Goal: Find specific page/section: Find specific page/section

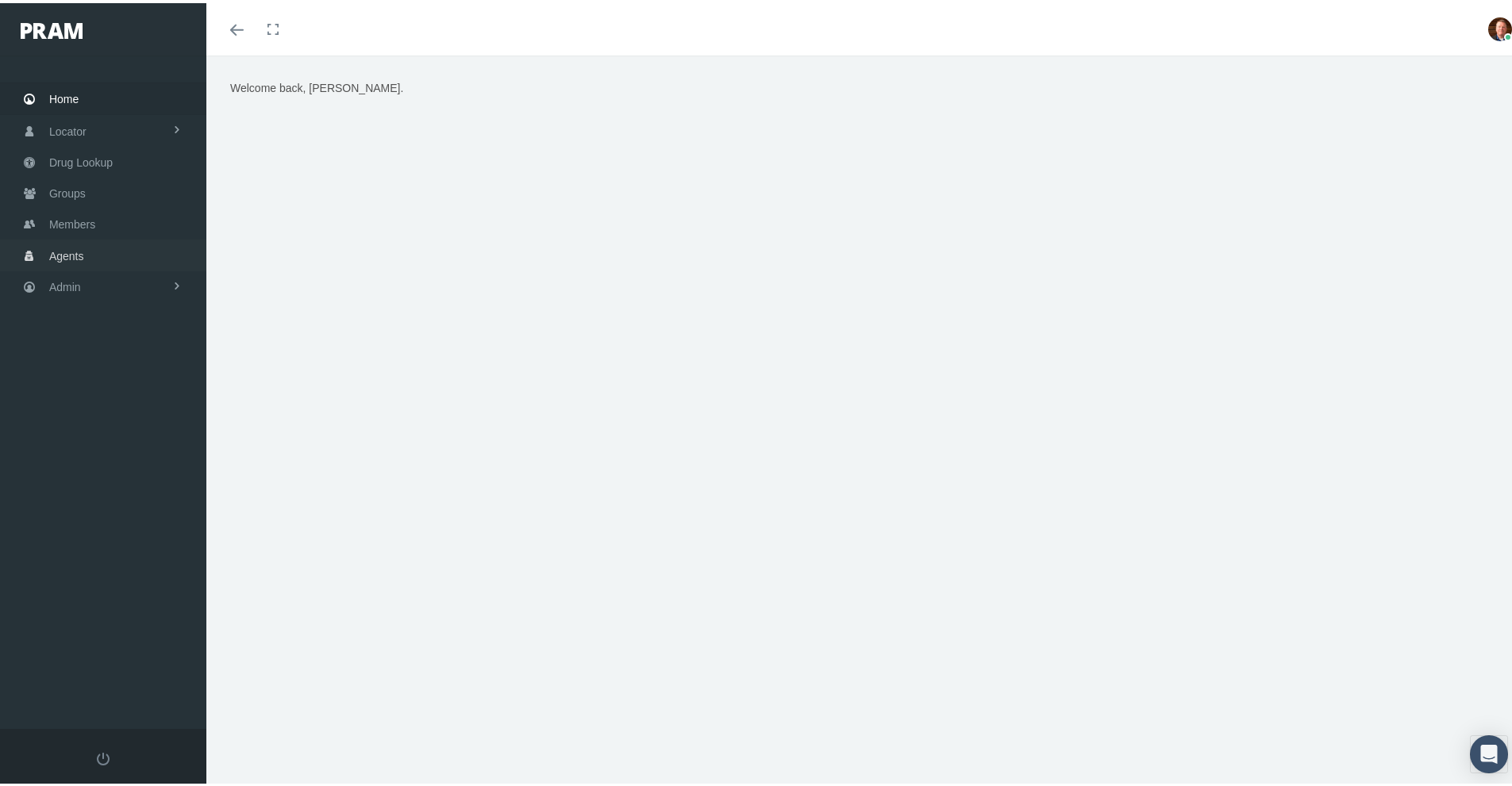
click at [60, 260] on span "Agents" at bounding box center [67, 253] width 35 height 30
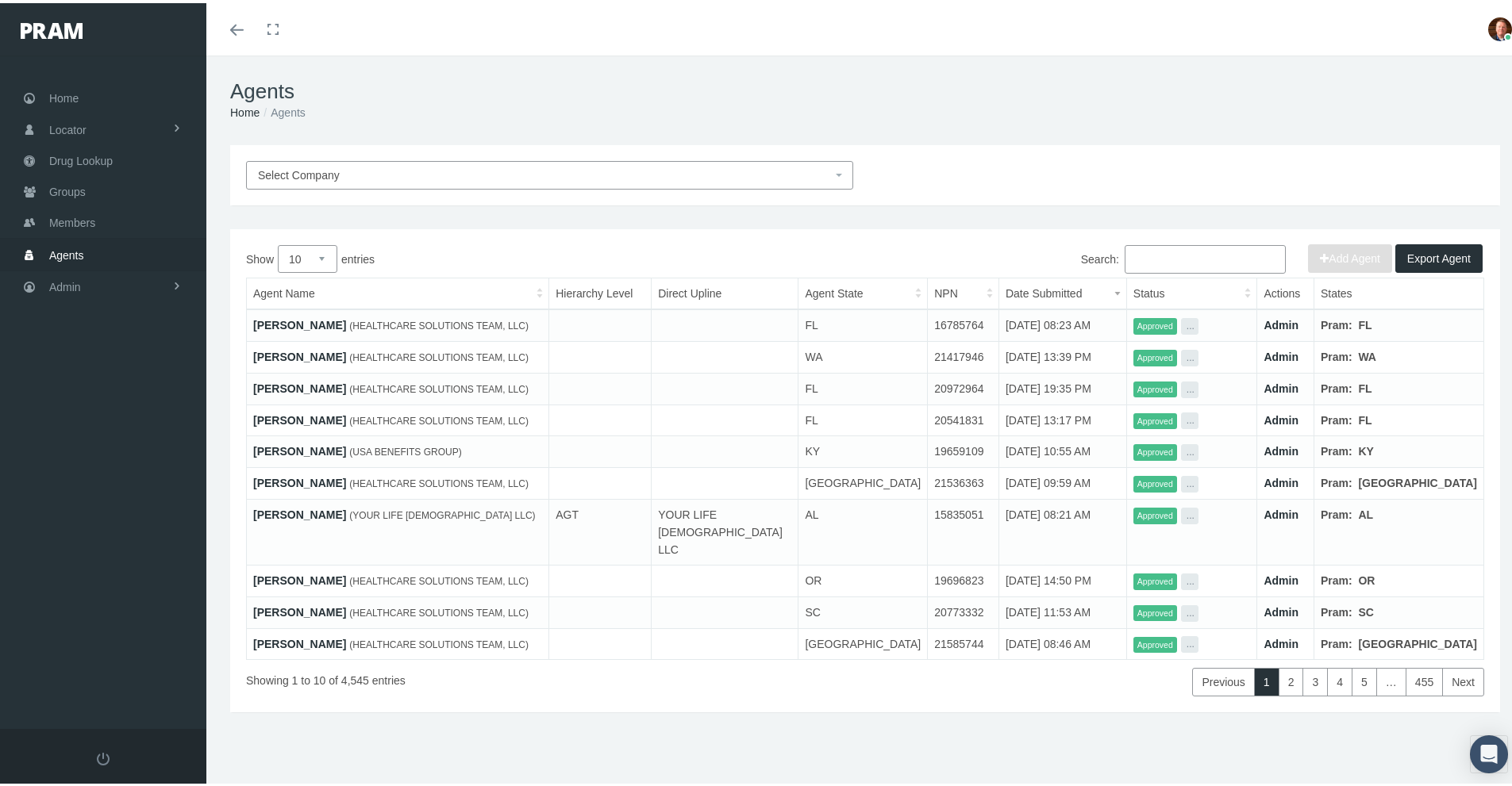
click at [291, 320] on link "[PERSON_NAME]" at bounding box center [300, 322] width 93 height 12
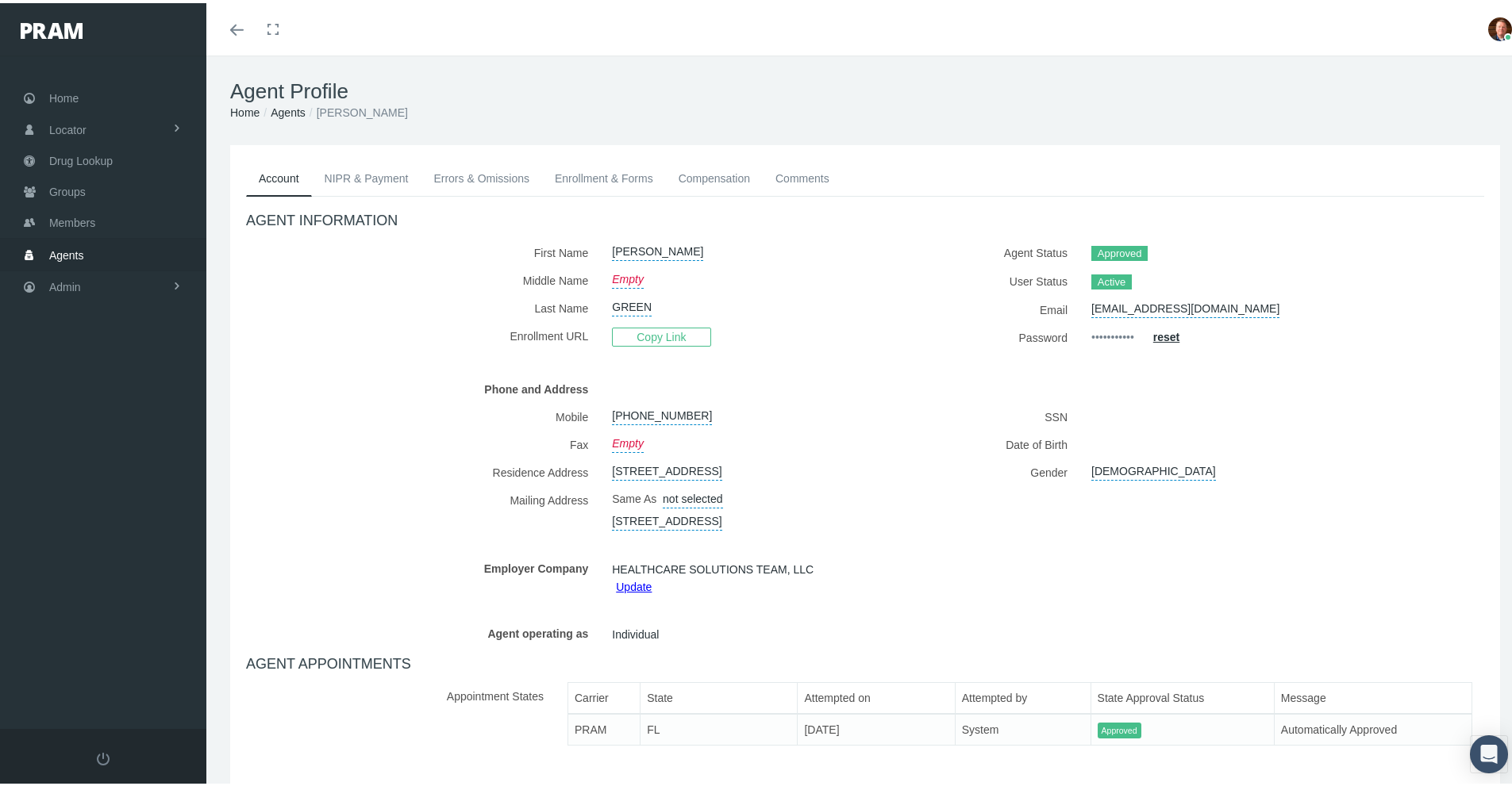
click at [384, 169] on link "NIPR & Payment" at bounding box center [367, 175] width 110 height 35
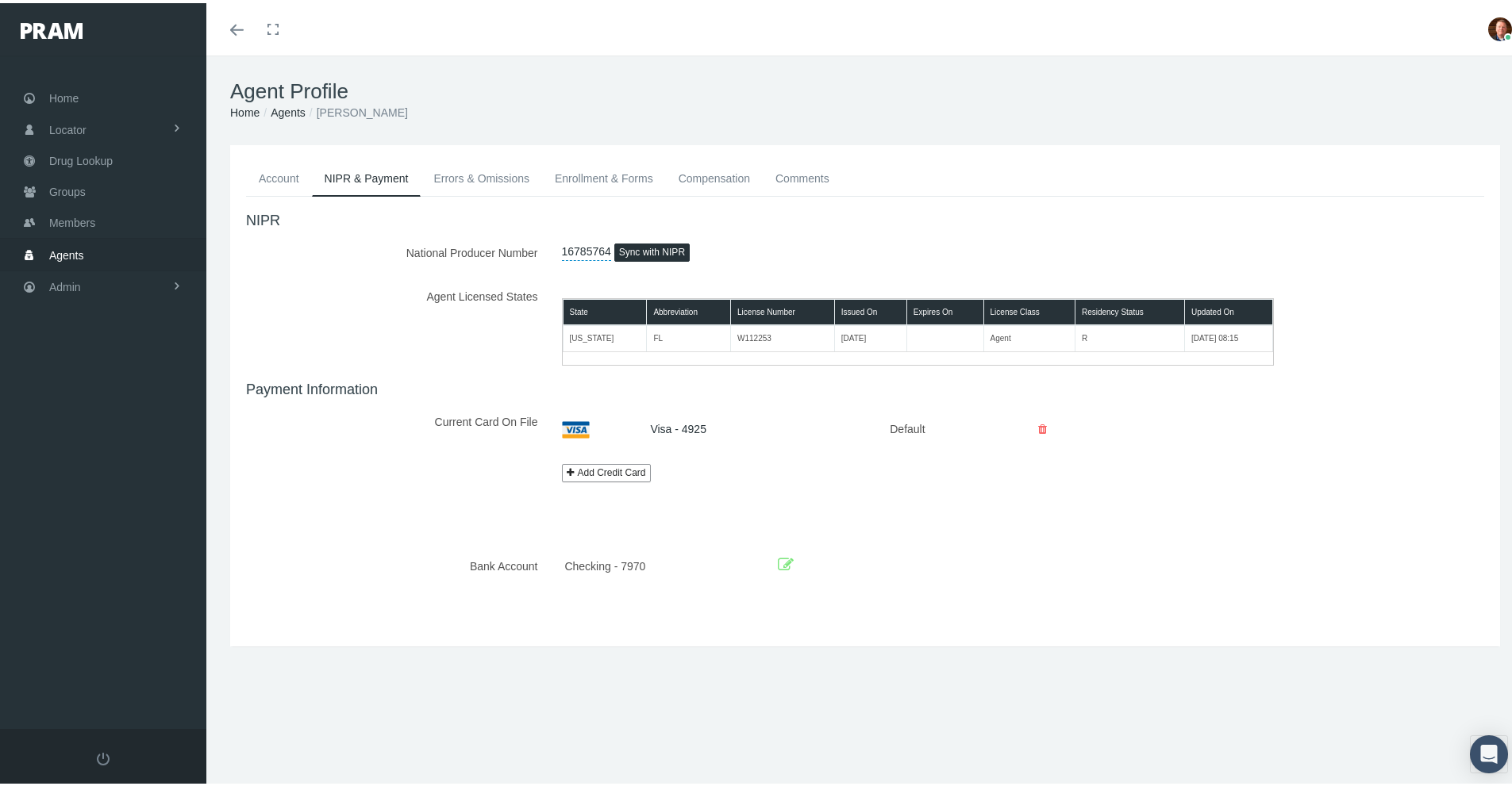
click at [589, 175] on link "Enrollment & Forms" at bounding box center [604, 175] width 124 height 35
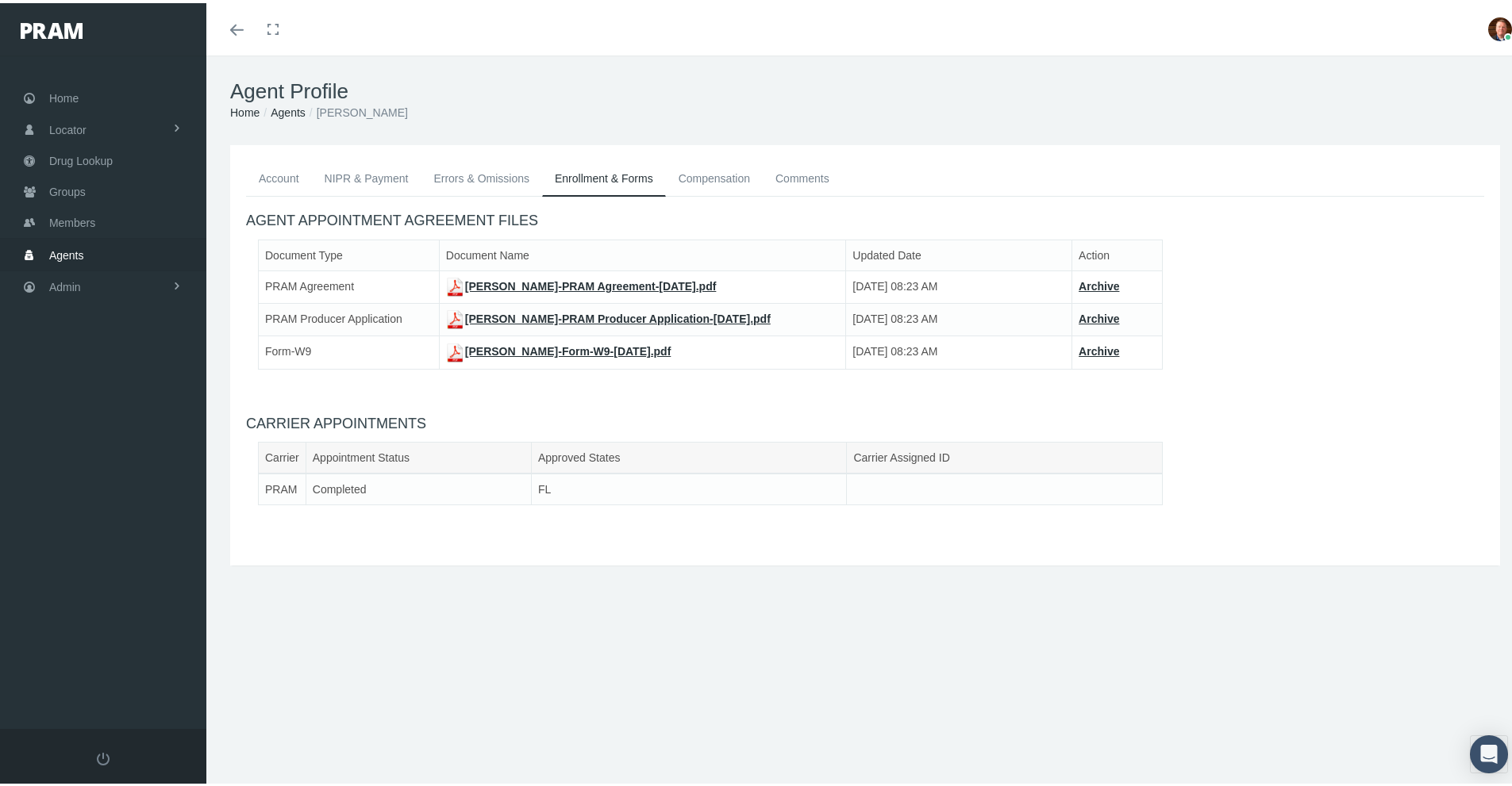
click at [70, 253] on span "Agents" at bounding box center [67, 252] width 35 height 30
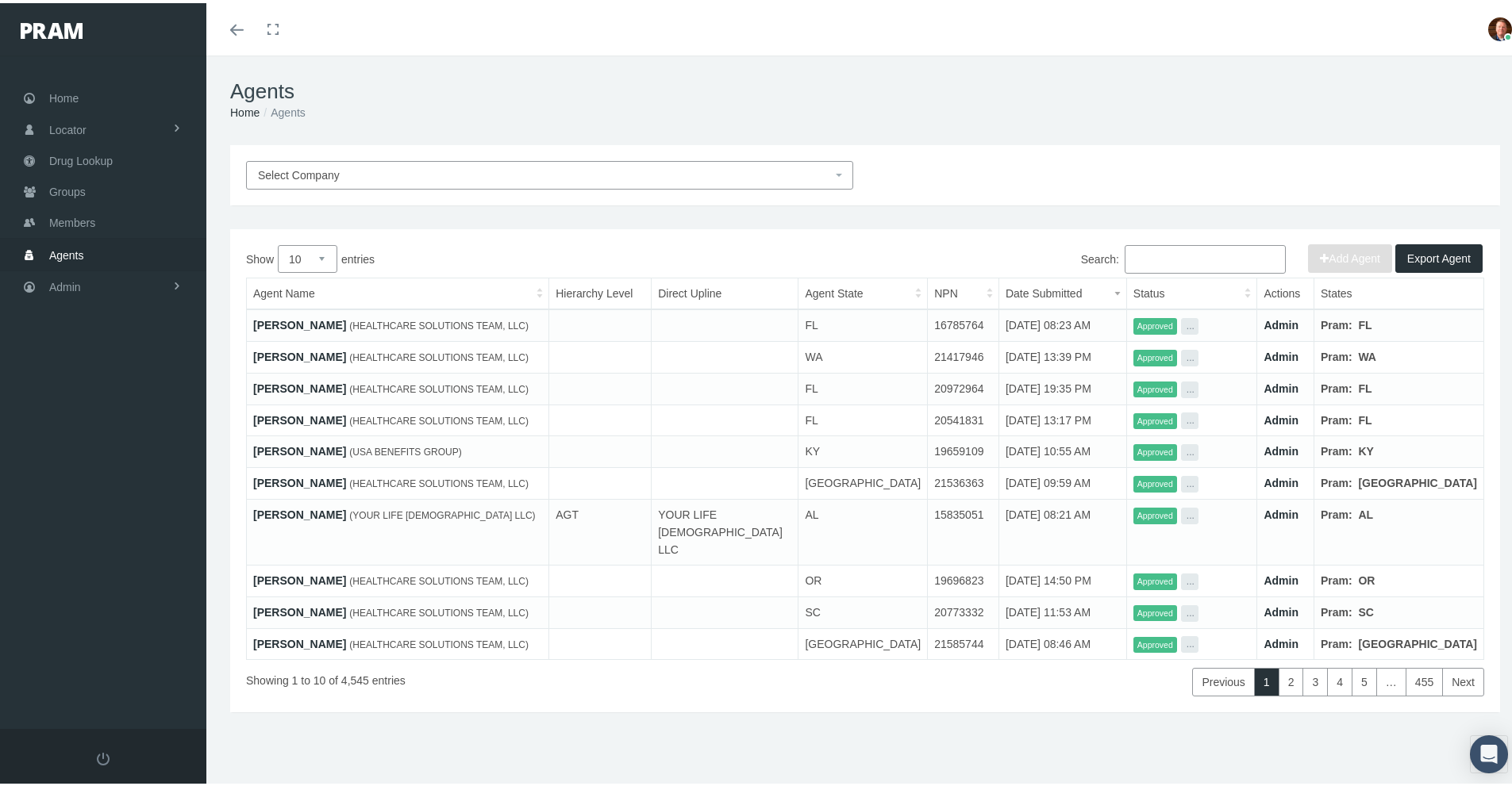
click at [323, 256] on select "10 25 50 100" at bounding box center [308, 255] width 60 height 27
select select "100"
click at [278, 242] on select "10 25 50 100" at bounding box center [308, 255] width 60 height 27
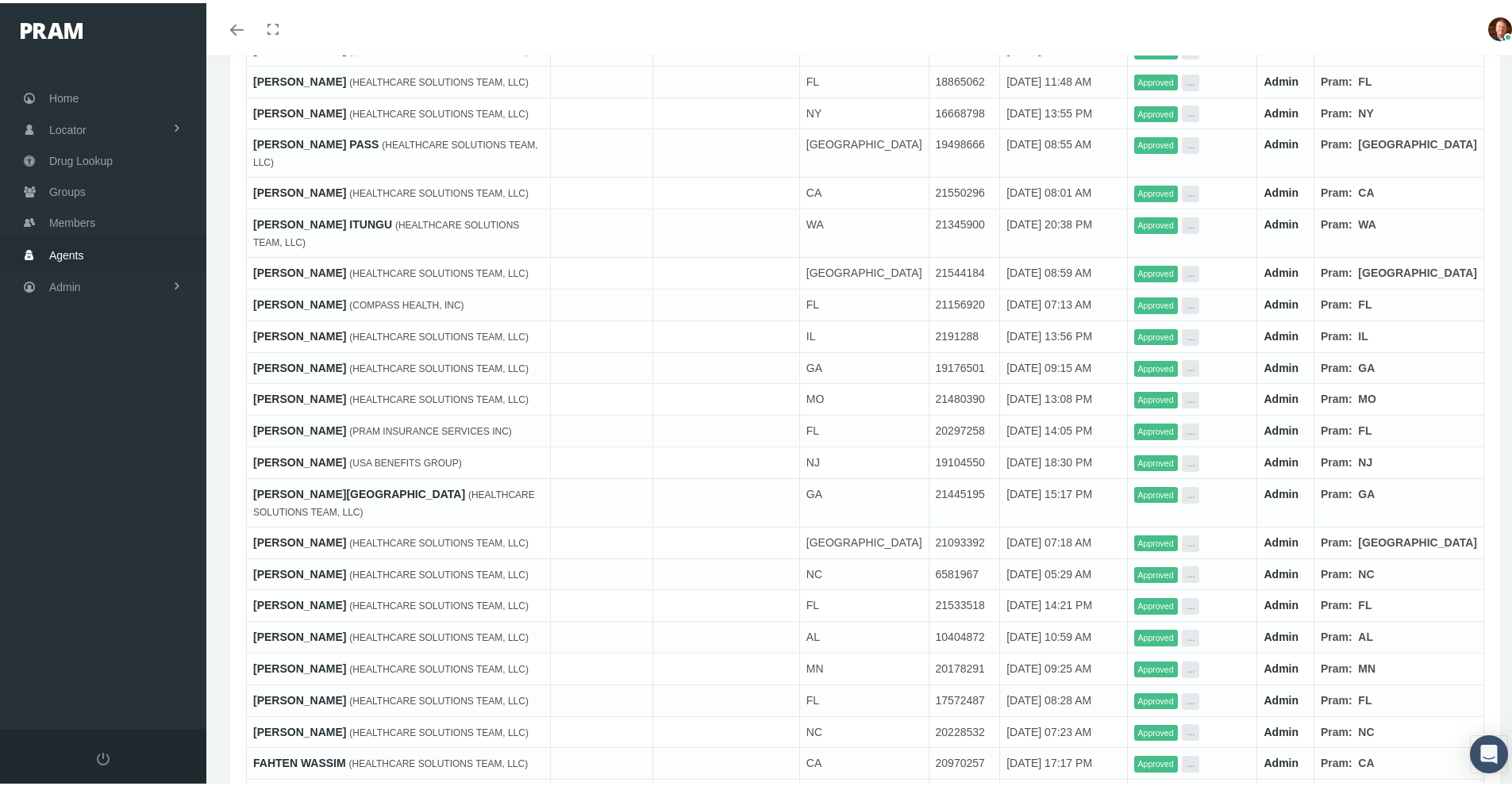
scroll to position [2820, 0]
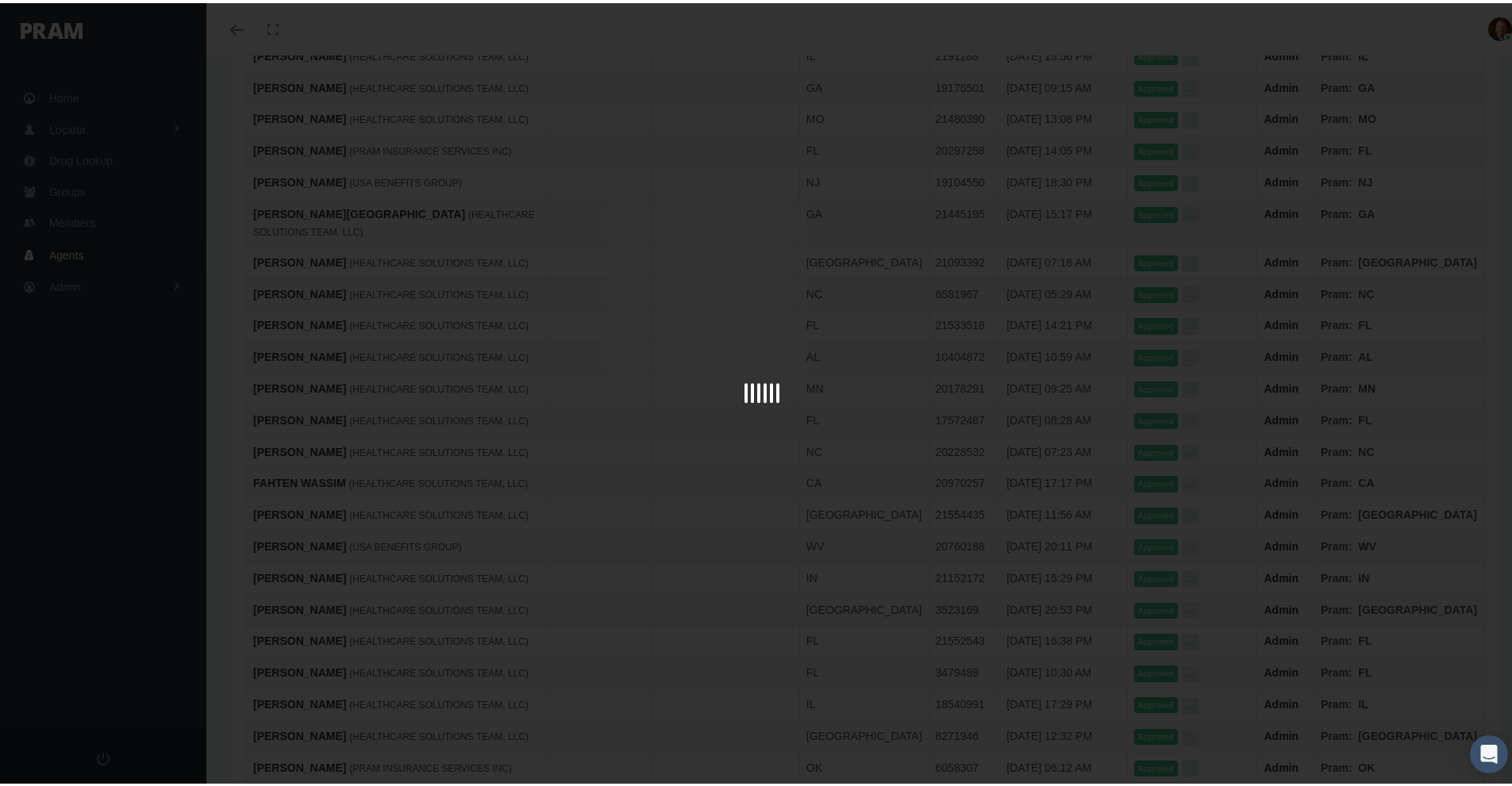
scroll to position [3145, 0]
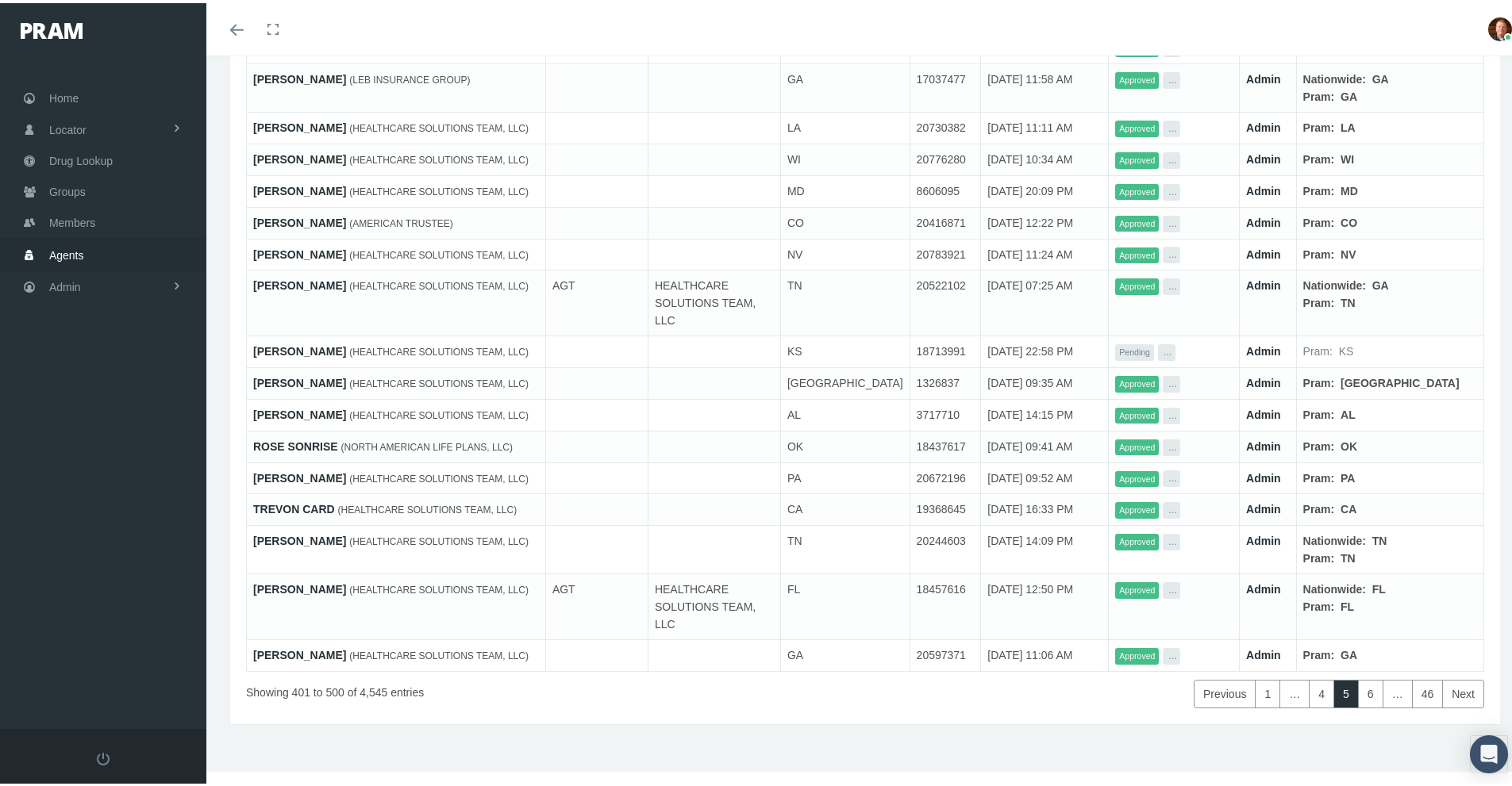
click at [310, 531] on link "[PERSON_NAME]" at bounding box center [300, 537] width 93 height 12
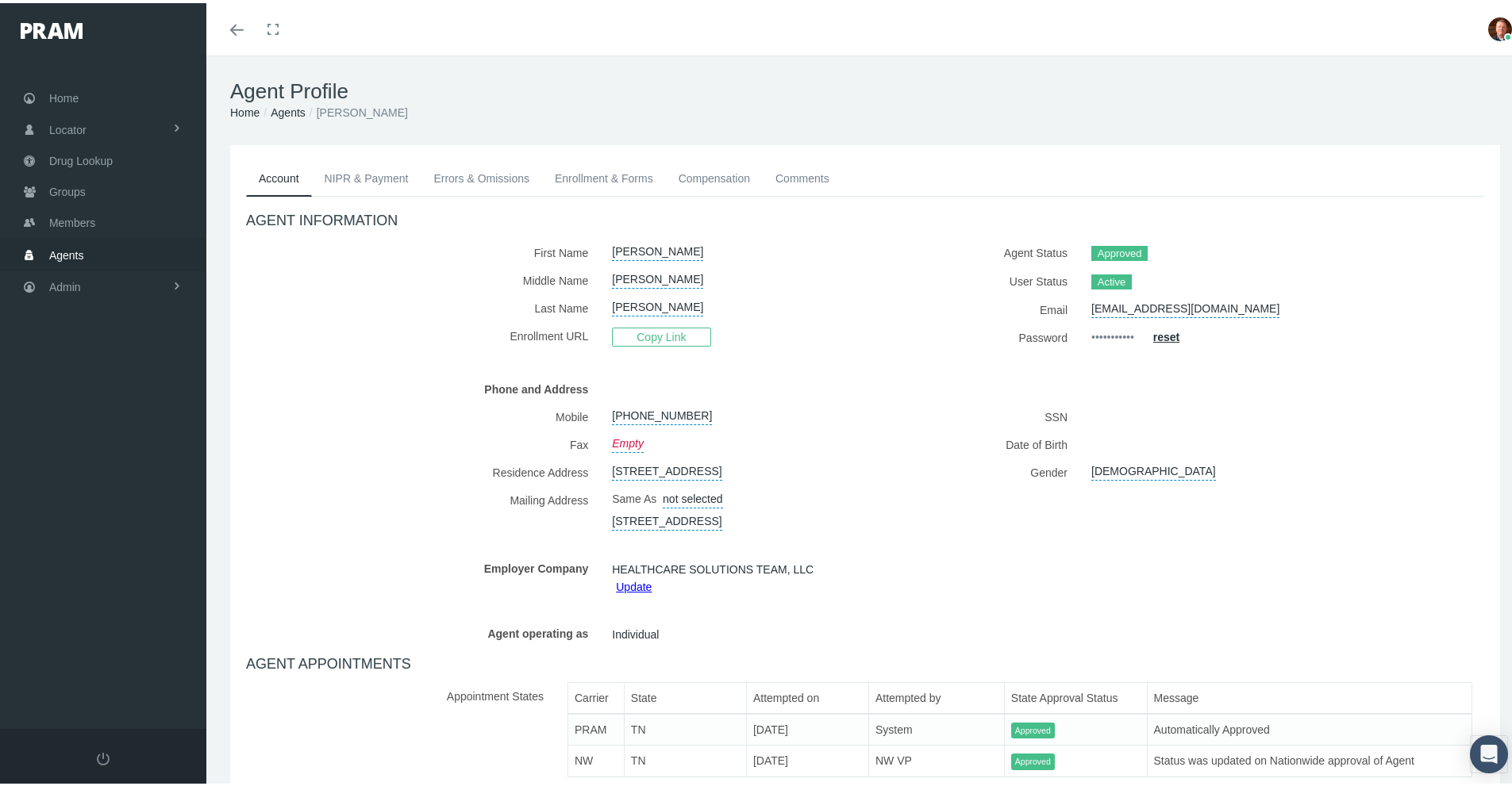
click at [350, 177] on link "NIPR & Payment" at bounding box center [367, 175] width 110 height 35
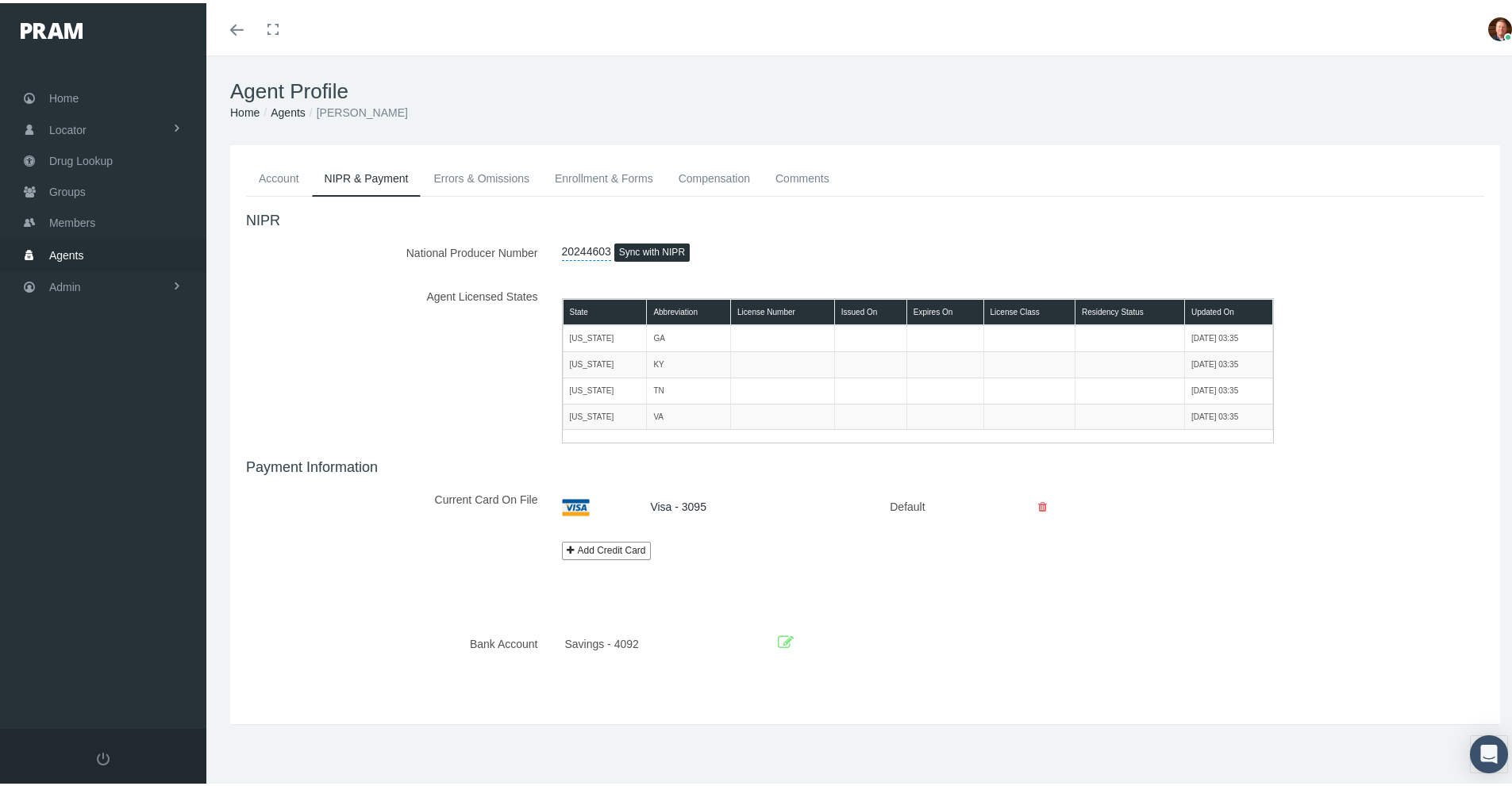
click at [464, 165] on link "Errors & Omissions" at bounding box center [482, 175] width 121 height 35
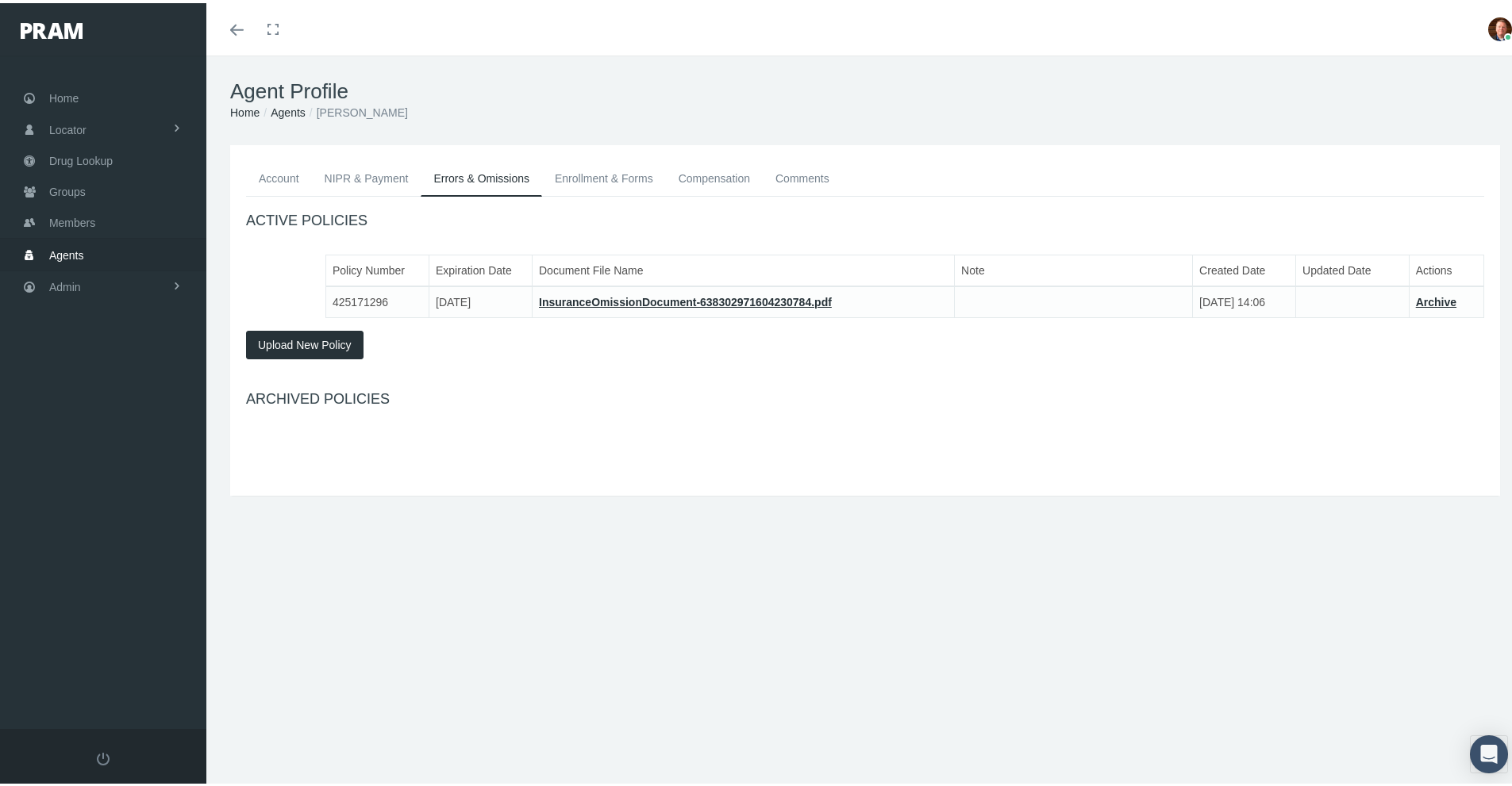
click at [579, 172] on link "Enrollment & Forms" at bounding box center [604, 175] width 124 height 35
